Goal: Information Seeking & Learning: Learn about a topic

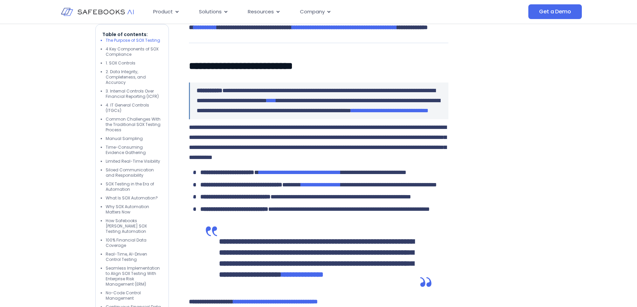
scroll to position [473, 0]
click at [125, 63] on li "1. SOX Controls" at bounding box center [134, 63] width 56 height 5
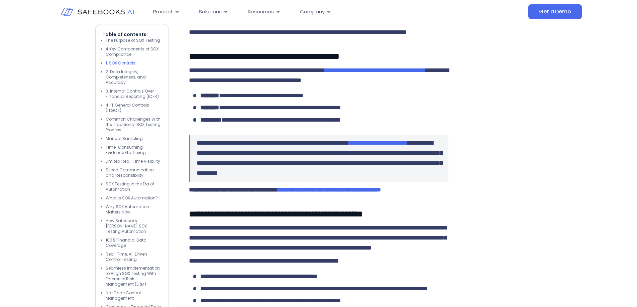
scroll to position [1195, 0]
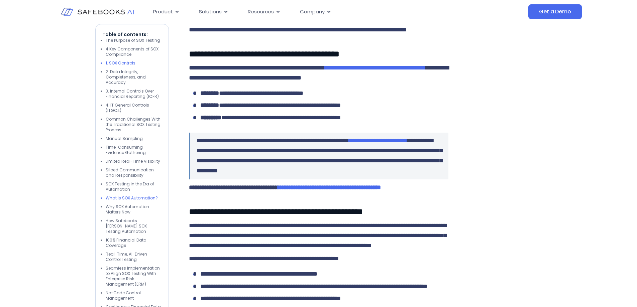
click at [122, 200] on li "What Is SOX Automation?" at bounding box center [134, 198] width 56 height 5
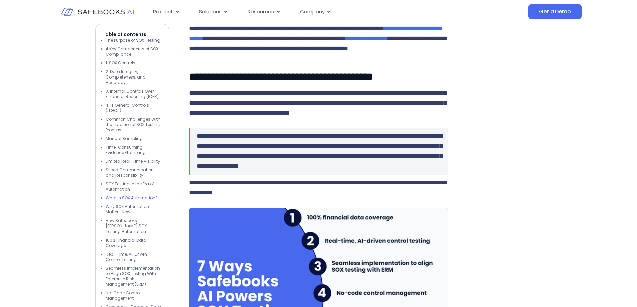
scroll to position [2625, 0]
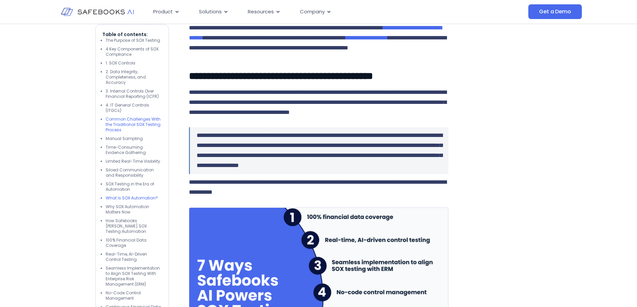
click at [124, 129] on li "Common Challenges With the Traditional SOX Testing Process" at bounding box center [134, 125] width 56 height 16
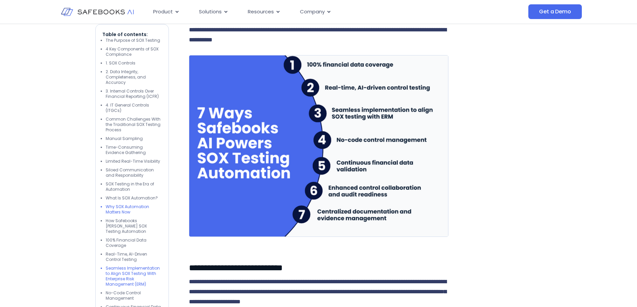
scroll to position [2778, 0]
click at [119, 291] on li "No-Code Control Management" at bounding box center [134, 296] width 56 height 11
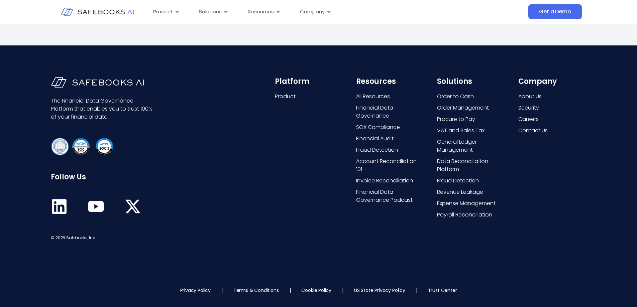
scroll to position [5020, 0]
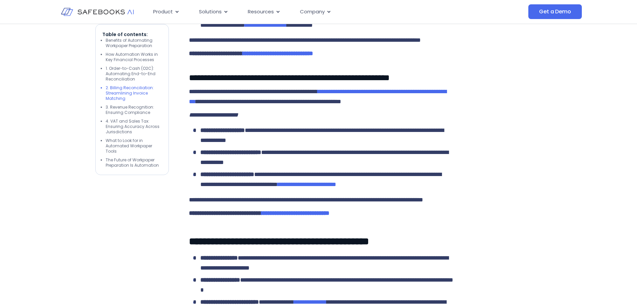
scroll to position [1648, 0]
click at [301, 28] on span "**********" at bounding box center [323, 20] width 246 height 16
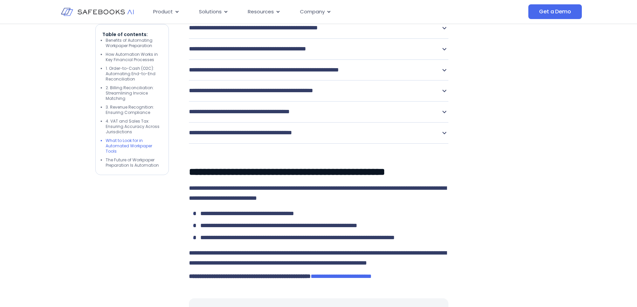
scroll to position [2317, 0]
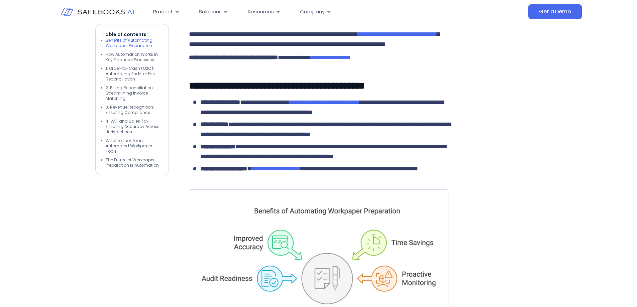
scroll to position [621, 0]
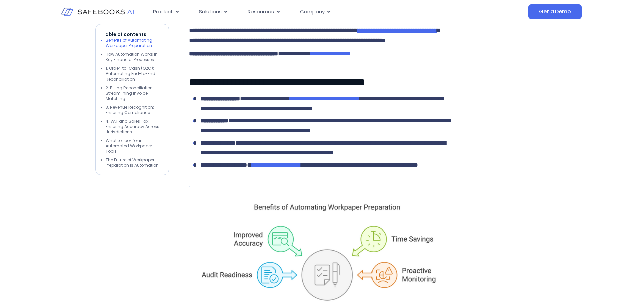
click at [357, 33] on span "**********" at bounding box center [397, 30] width 80 height 6
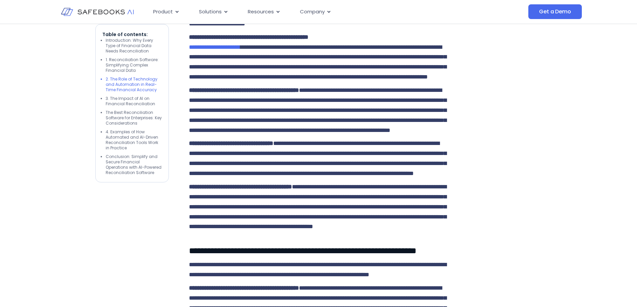
scroll to position [1157, 0]
